Goal: Information Seeking & Learning: Learn about a topic

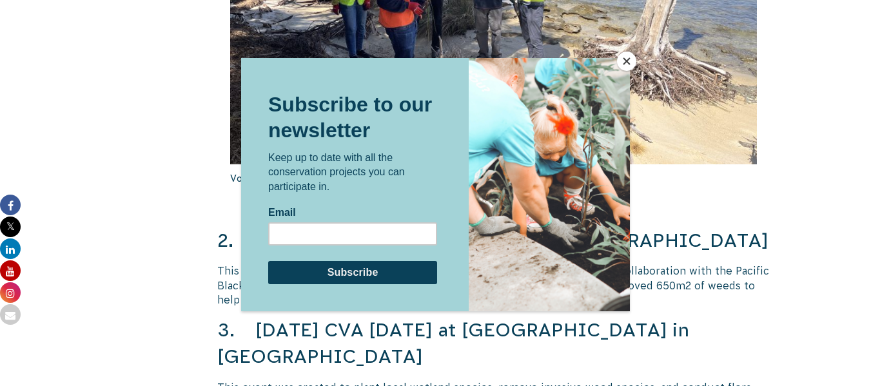
scroll to position [1823, 0]
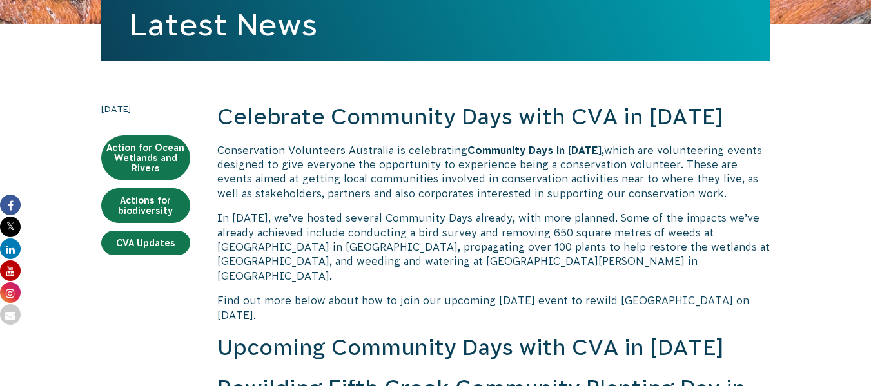
click at [492, 168] on p "Conservation Volunteers Australia is celebrating Community Days in [DATE], whic…" at bounding box center [493, 172] width 553 height 58
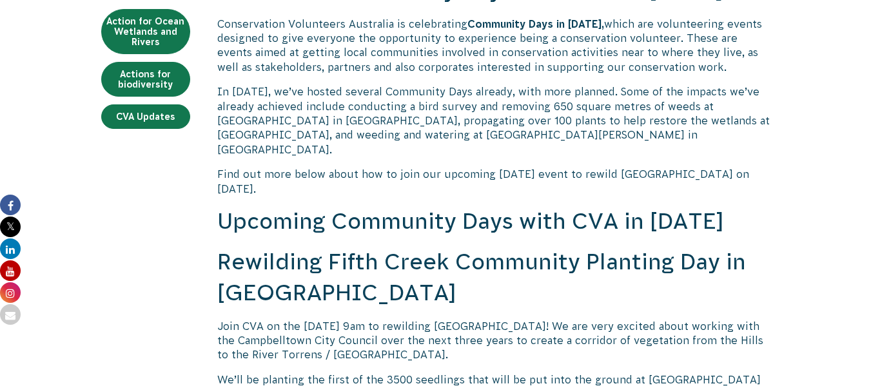
scroll to position [1725, 0]
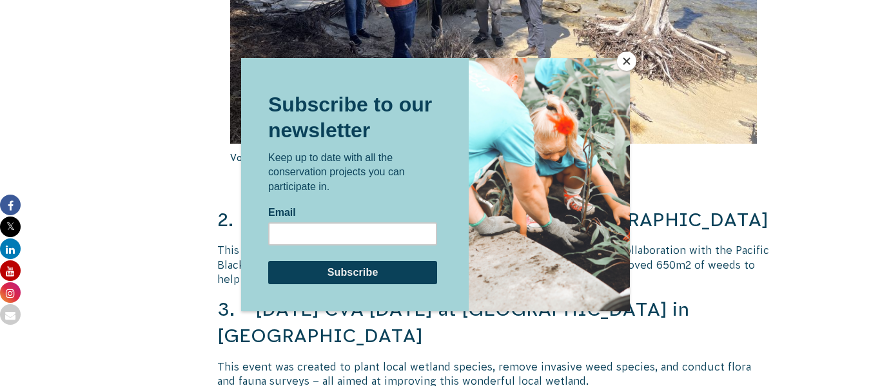
click at [619, 67] on button "Close" at bounding box center [626, 61] width 19 height 19
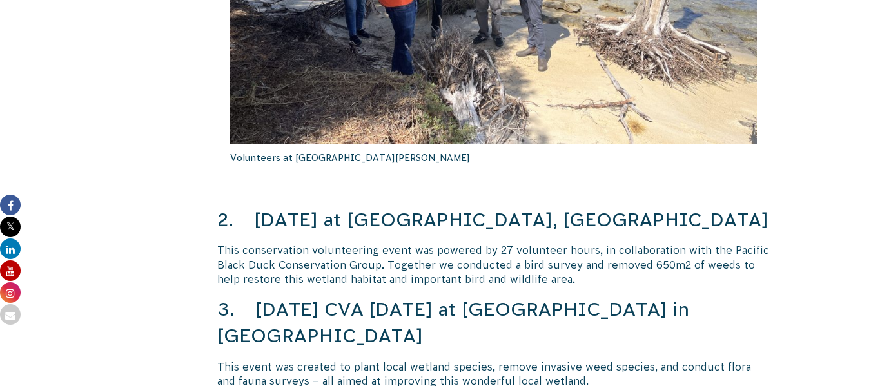
click at [505, 251] on p "This conservation volunteering event was powered by 27 volunteer hours, in coll…" at bounding box center [493, 264] width 553 height 43
click at [223, 207] on h3 "2. [DATE] at [GEOGRAPHIC_DATA], [GEOGRAPHIC_DATA]" at bounding box center [493, 220] width 553 height 26
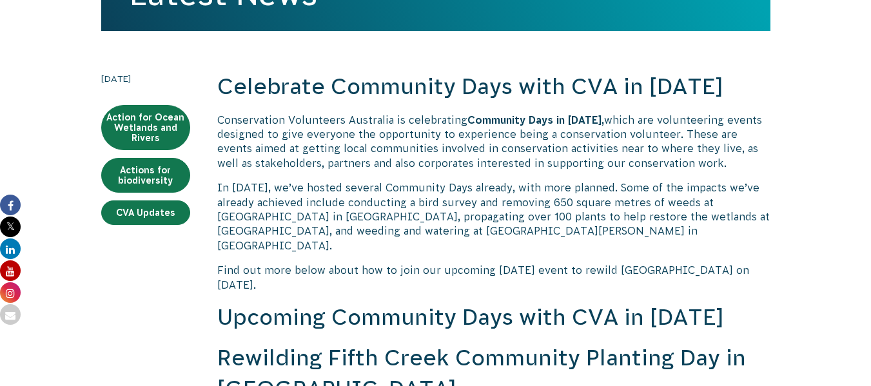
scroll to position [250, 0]
